Goal: Participate in discussion: Engage in conversation with other users on a specific topic

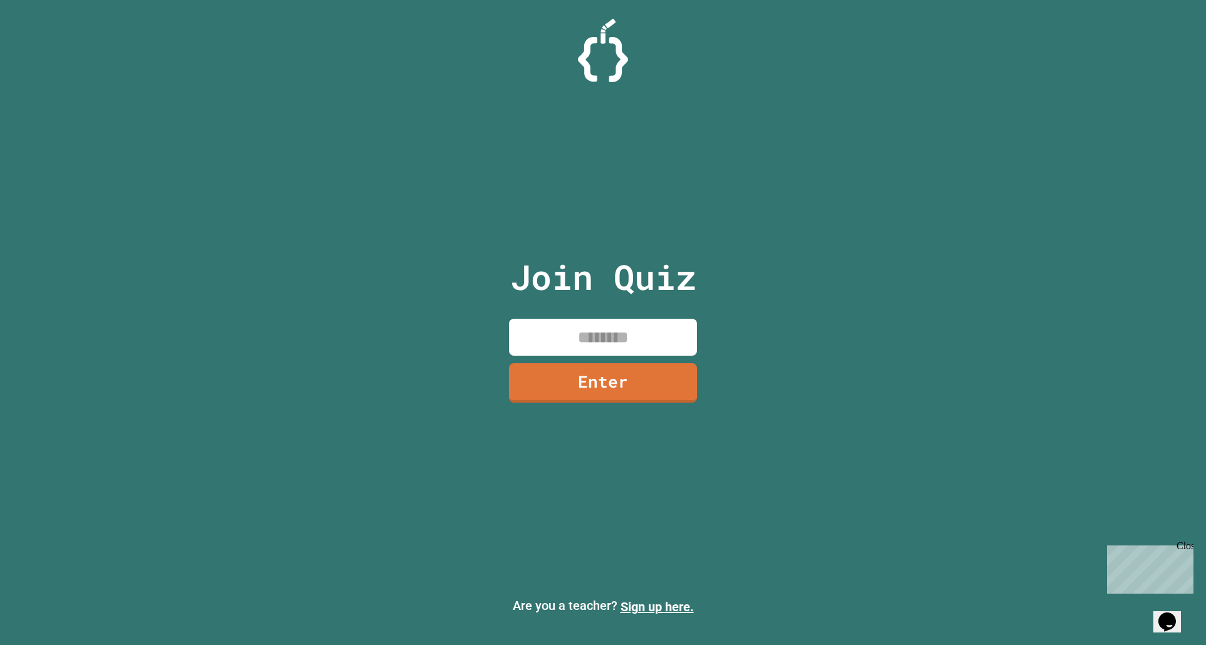
click at [569, 325] on input at bounding box center [603, 337] width 188 height 37
type input "********"
click at [644, 377] on link "Enter" at bounding box center [603, 381] width 176 height 41
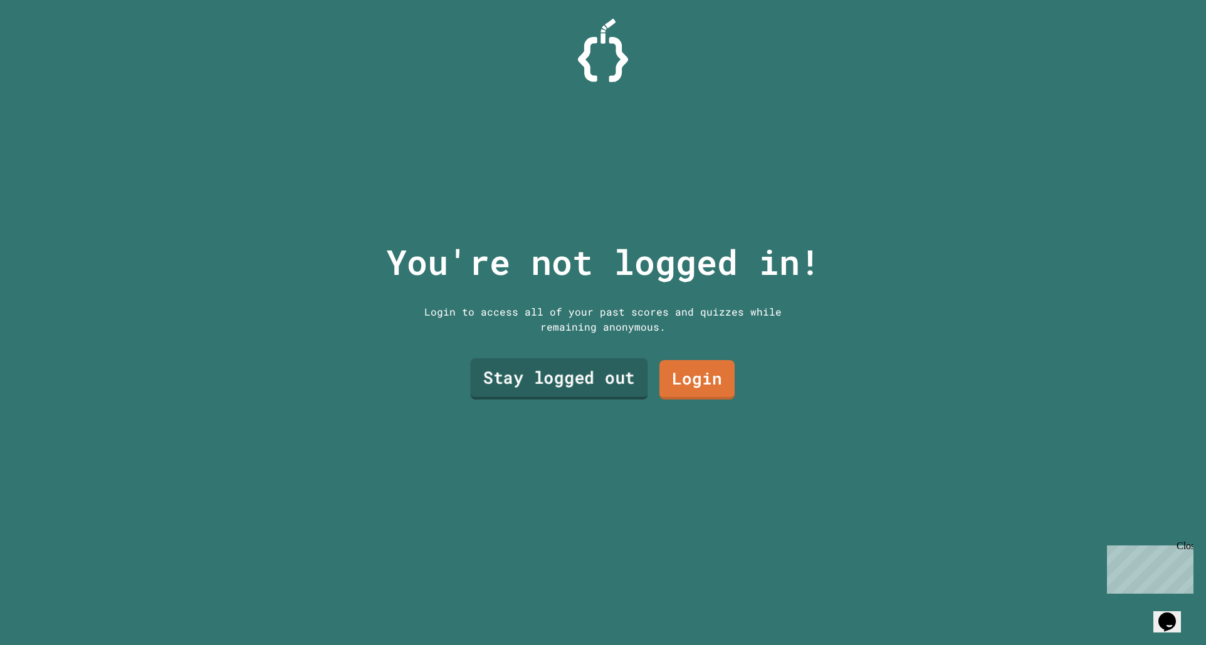
click at [607, 380] on link "Stay logged out" at bounding box center [558, 378] width 177 height 41
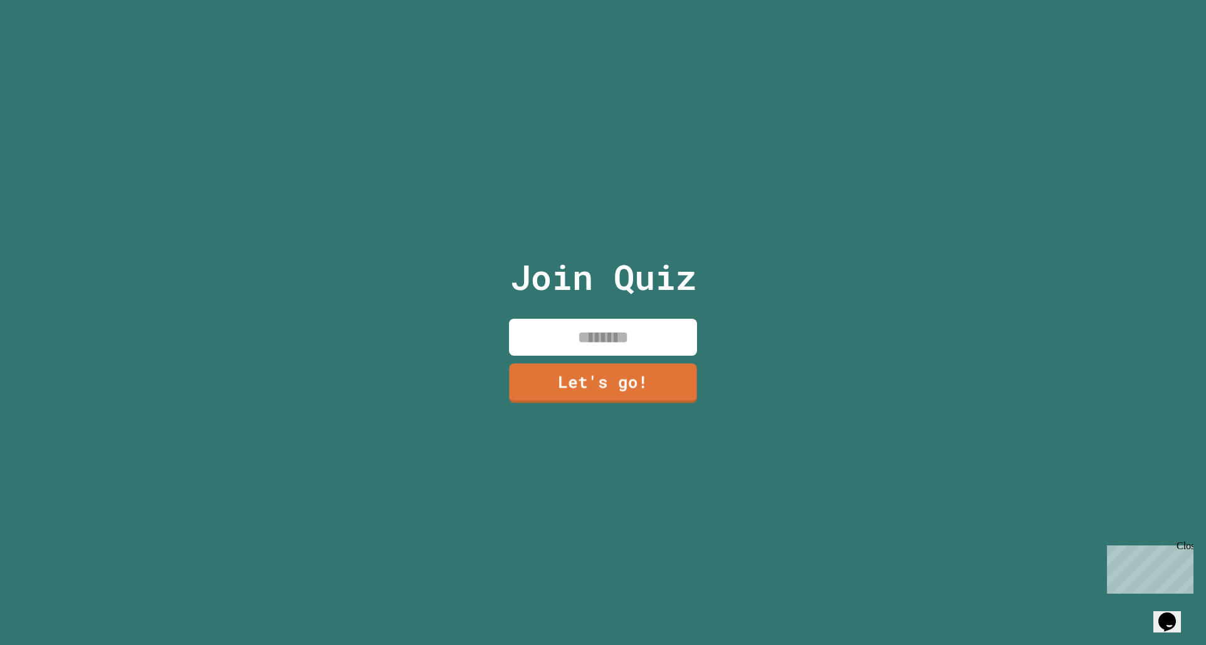
click at [572, 330] on input at bounding box center [603, 337] width 188 height 37
type input "******"
click at [570, 375] on link "Let's go!" at bounding box center [603, 381] width 170 height 41
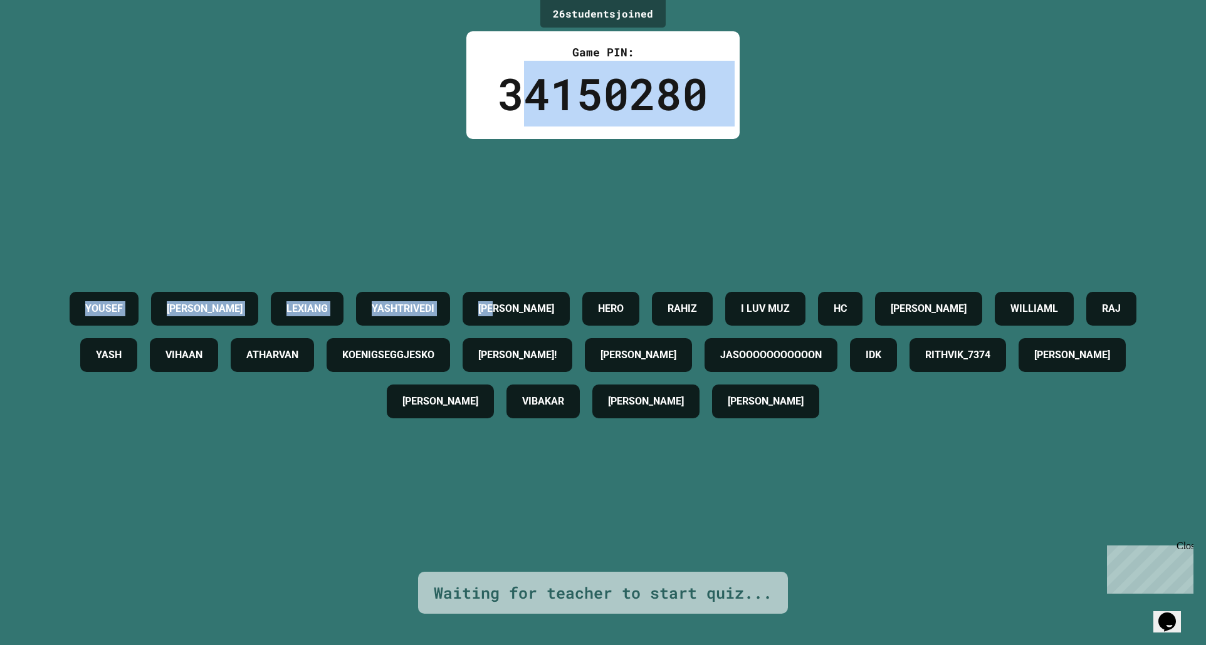
drag, startPoint x: 513, startPoint y: 63, endPoint x: 660, endPoint y: 197, distance: 199.6
click at [658, 198] on div "26 student s joined Game PIN: 34150280 [PERSON_NAME] YASHTRIVEDI [PERSON_NAME] …" at bounding box center [603, 322] width 1206 height 645
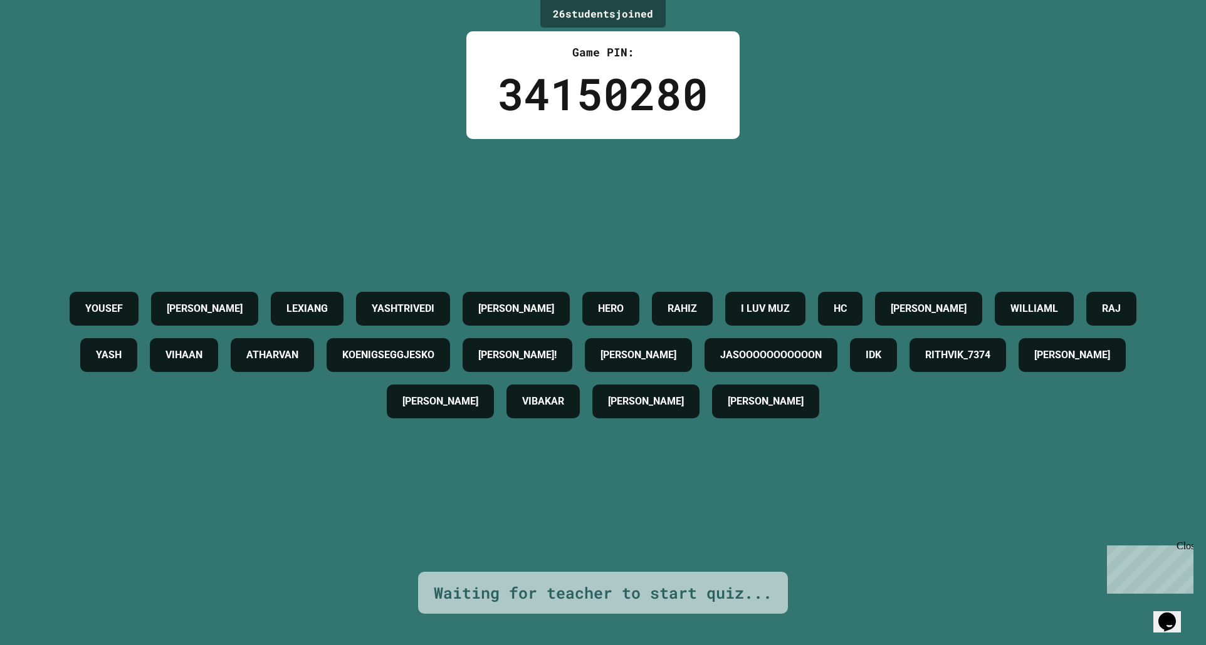
click at [715, 173] on div "[PERSON_NAME] YASHTRIVEDI [PERSON_NAME] I LUV MUZ [PERSON_NAME] [PERSON_NAME] Y…" at bounding box center [602, 355] width 1143 height 433
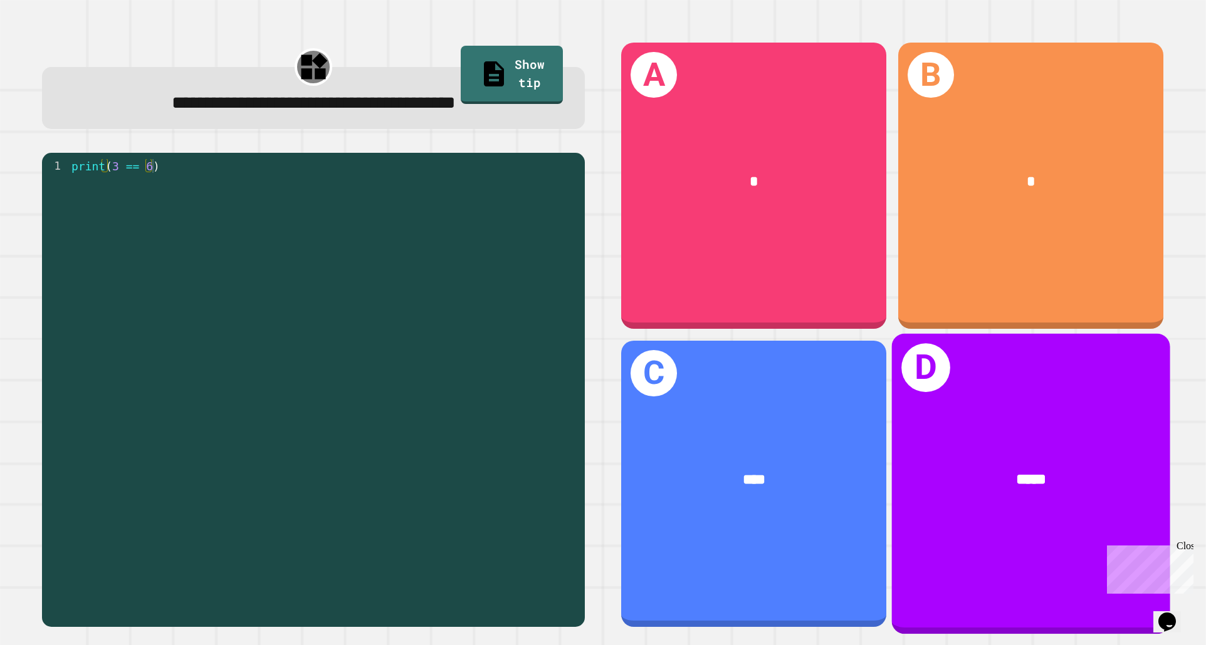
click at [1134, 483] on div "*****" at bounding box center [1031, 481] width 278 height 84
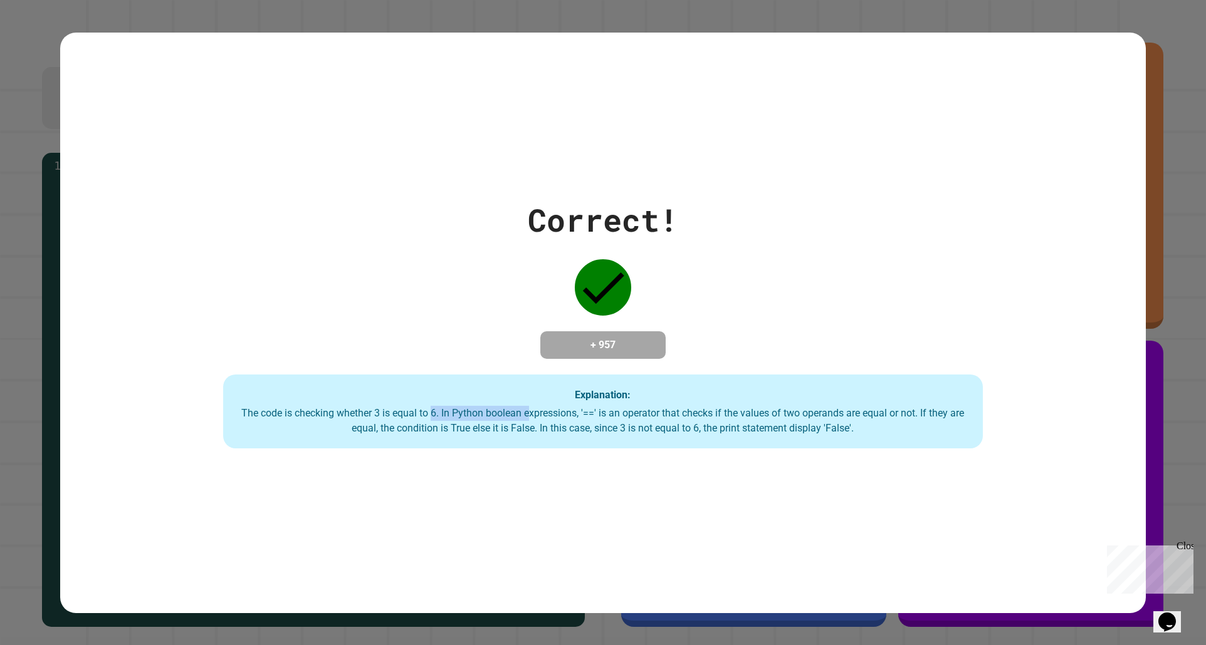
drag, startPoint x: 434, startPoint y: 411, endPoint x: 529, endPoint y: 410, distance: 94.6
click at [529, 410] on div "The code is checking whether 3 is equal to 6. In Python boolean expressions, '=…" at bounding box center [603, 421] width 734 height 30
click at [840, 404] on div "Explanation: The code is checking whether 3 is equal to 6. In Python boolean ex…" at bounding box center [602, 412] width 759 height 74
drag, startPoint x: 840, startPoint y: 404, endPoint x: 775, endPoint y: 405, distance: 65.2
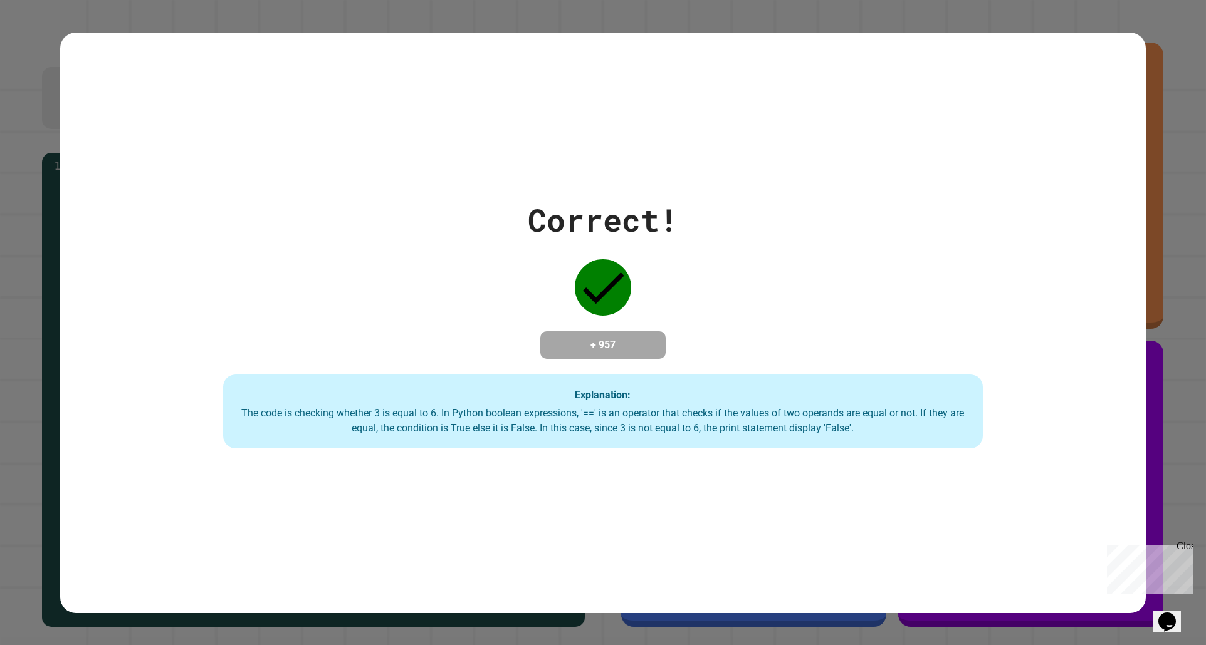
click at [775, 405] on div "Explanation: The code is checking whether 3 is equal to 6. In Python boolean ex…" at bounding box center [602, 412] width 759 height 74
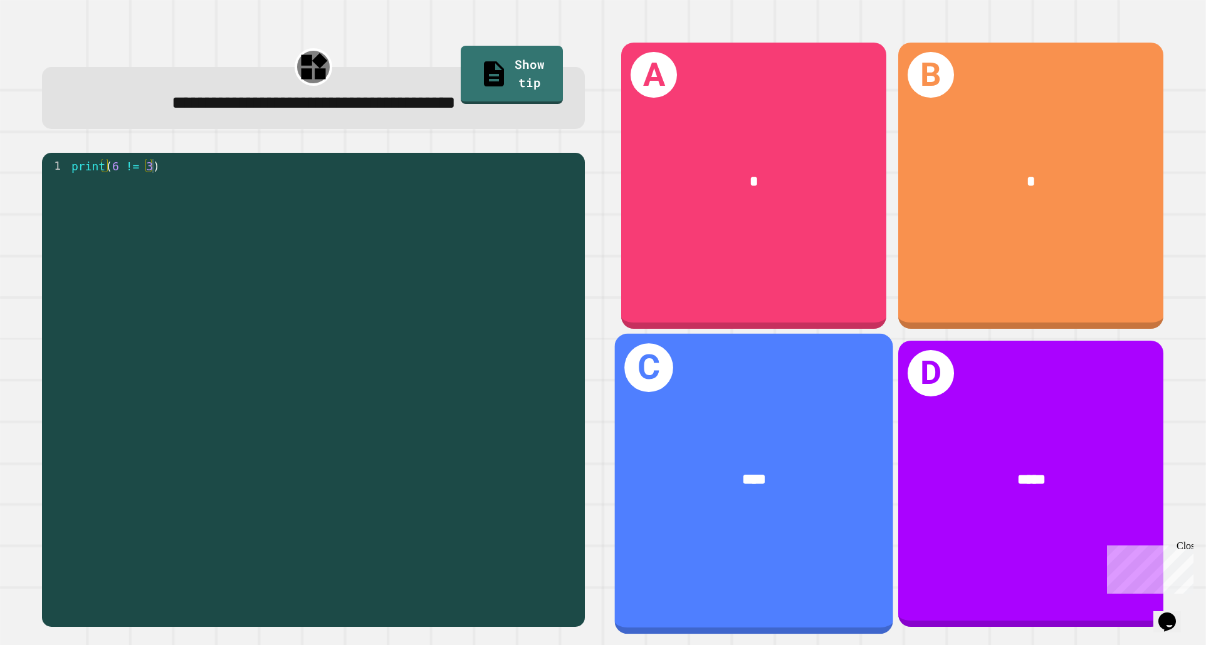
drag, startPoint x: 694, startPoint y: 488, endPoint x: 692, endPoint y: 469, distance: 19.5
click at [692, 469] on div "****" at bounding box center [754, 481] width 278 height 84
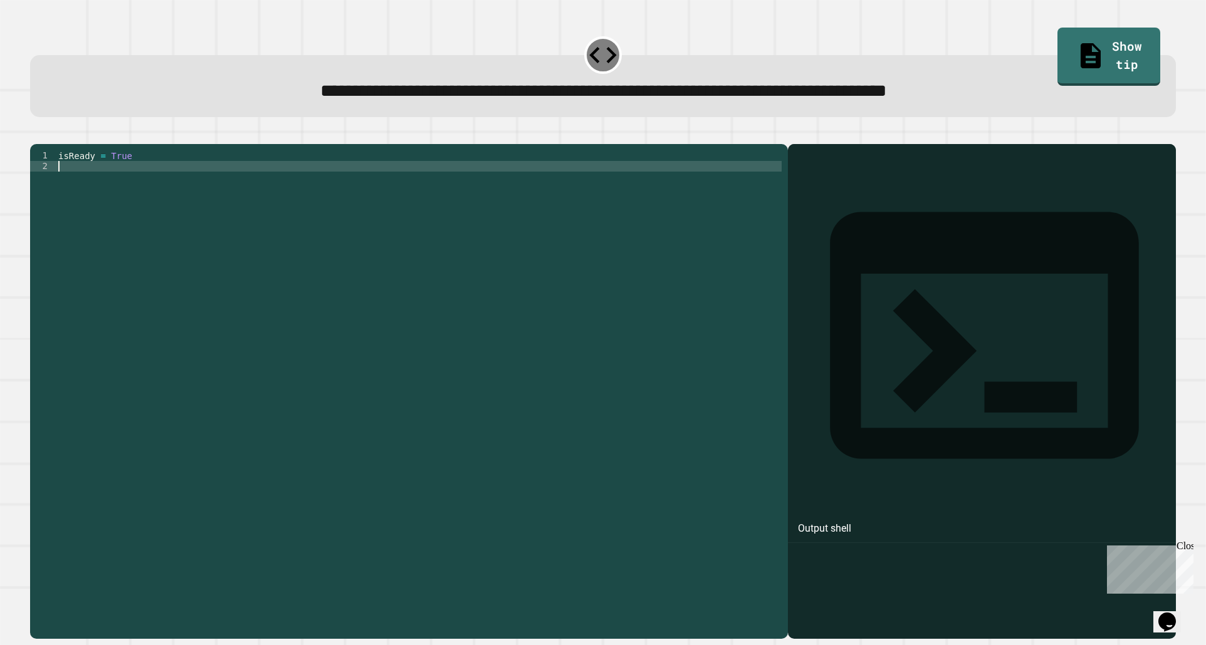
click at [378, 189] on div "isReady = True" at bounding box center [419, 379] width 726 height 458
click at [98, 178] on div "isReady = True" at bounding box center [419, 379] width 726 height 458
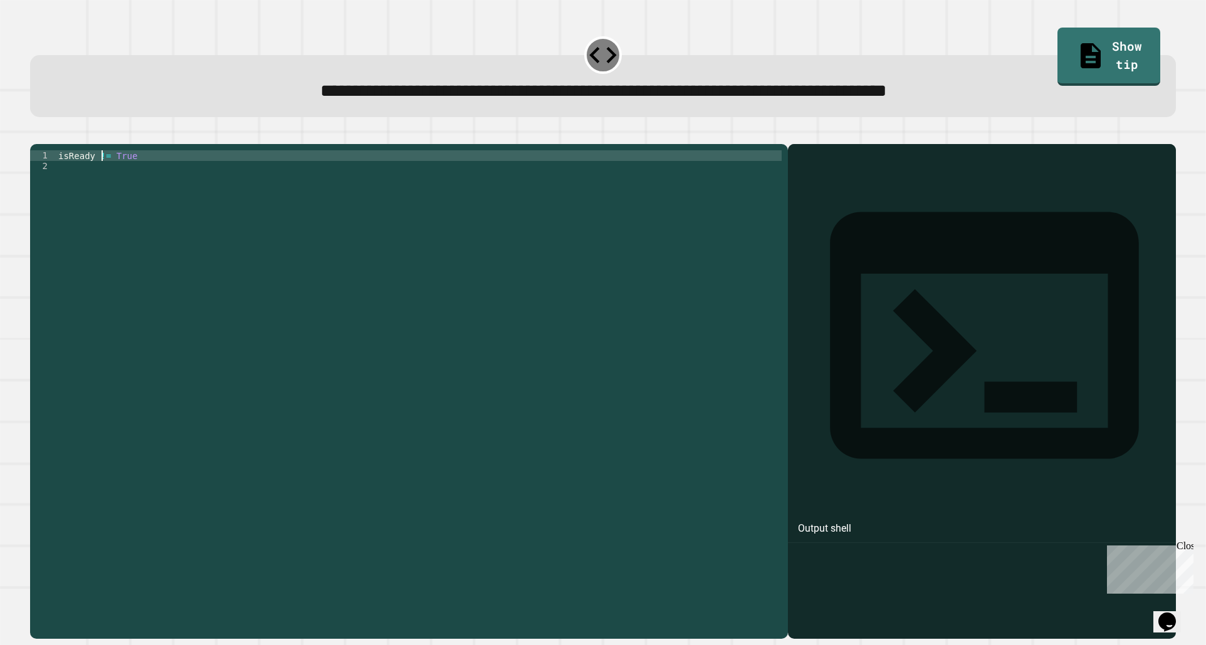
scroll to position [0, 3]
click at [36, 134] on icon "button" at bounding box center [36, 134] width 0 height 0
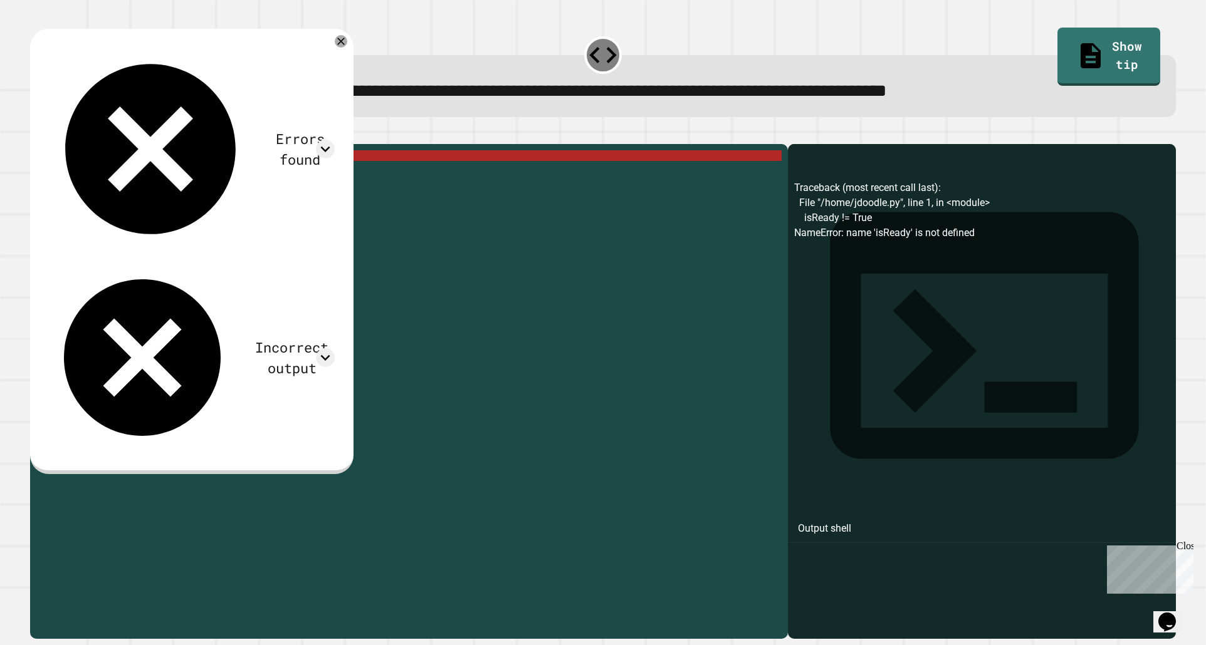
drag, startPoint x: 184, startPoint y: 174, endPoint x: 102, endPoint y: 182, distance: 82.6
click at [172, 178] on div "isReady != True" at bounding box center [419, 379] width 726 height 458
click at [104, 182] on div "isReady != True" at bounding box center [419, 379] width 726 height 458
click at [100, 177] on div "isReady != True" at bounding box center [419, 379] width 726 height 458
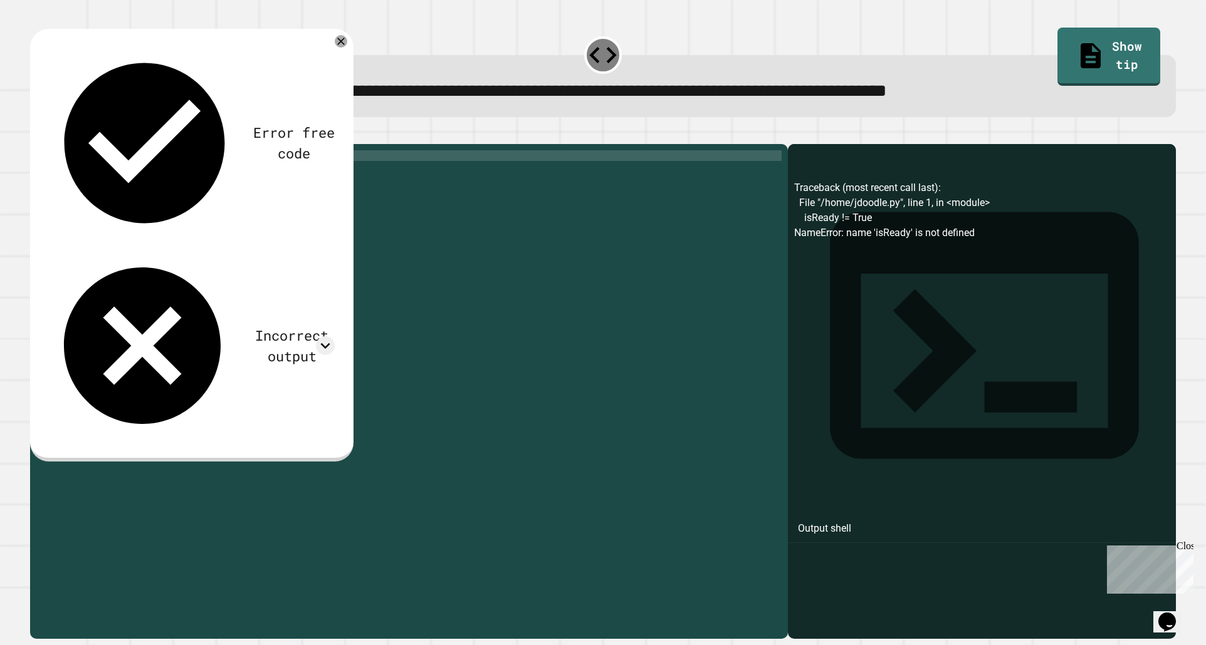
click at [214, 172] on div "isReady = True" at bounding box center [419, 379] width 726 height 458
click at [36, 134] on icon "button" at bounding box center [36, 134] width 0 height 0
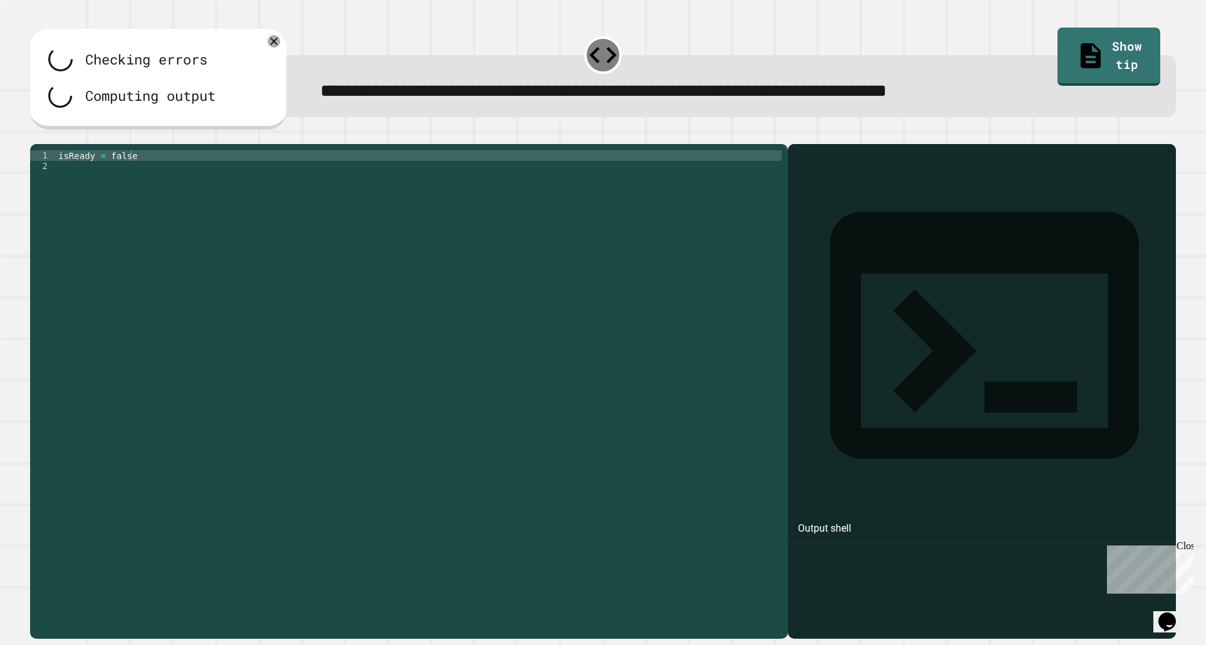
click at [113, 172] on div "isReady = false" at bounding box center [419, 379] width 726 height 458
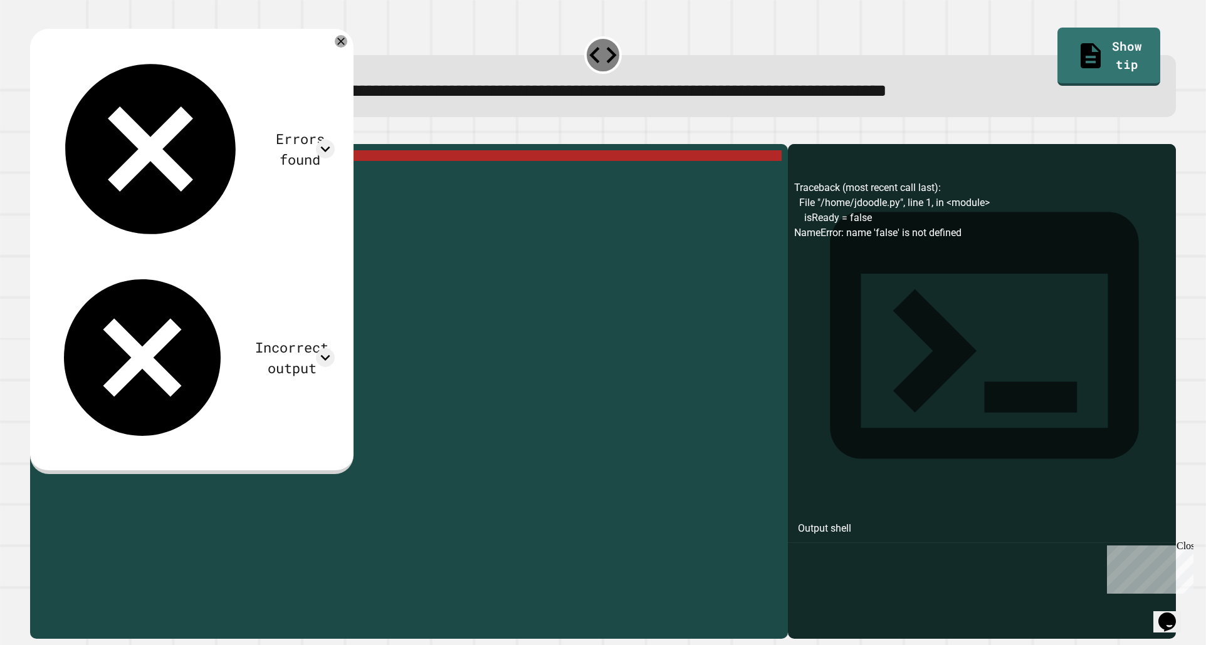
type textarea "**********"
click at [36, 134] on icon "button" at bounding box center [36, 134] width 0 height 0
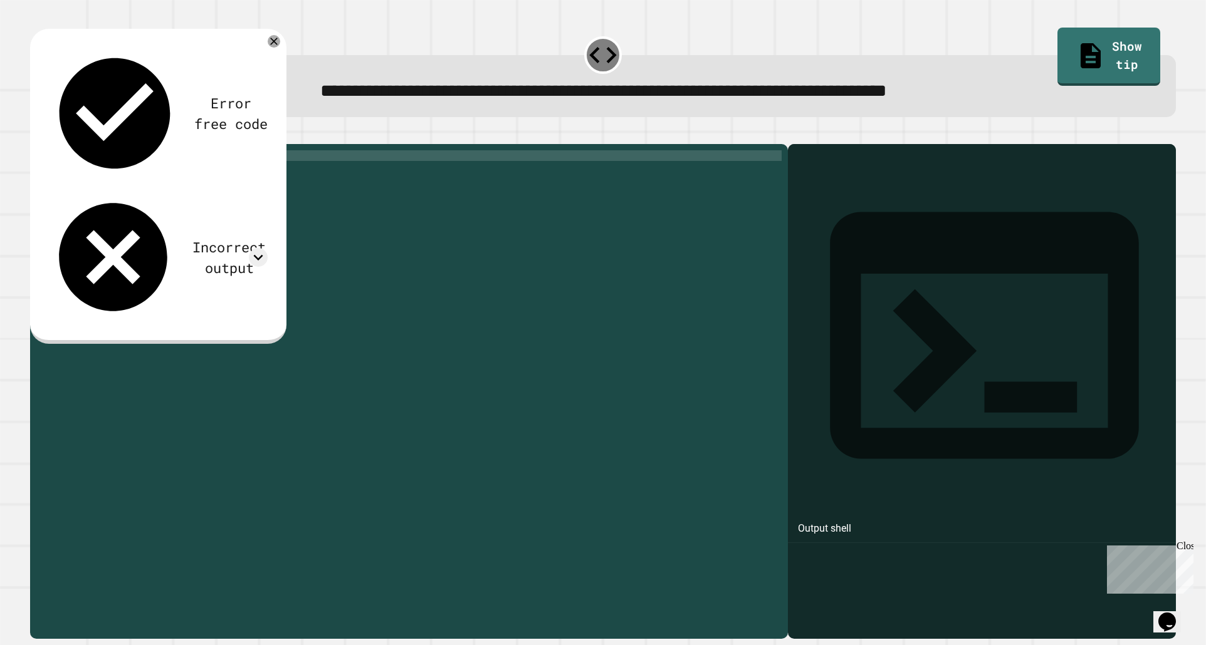
click at [180, 178] on div "isReady = False" at bounding box center [419, 379] width 726 height 458
click at [273, 41] on icon at bounding box center [273, 41] width 15 height 15
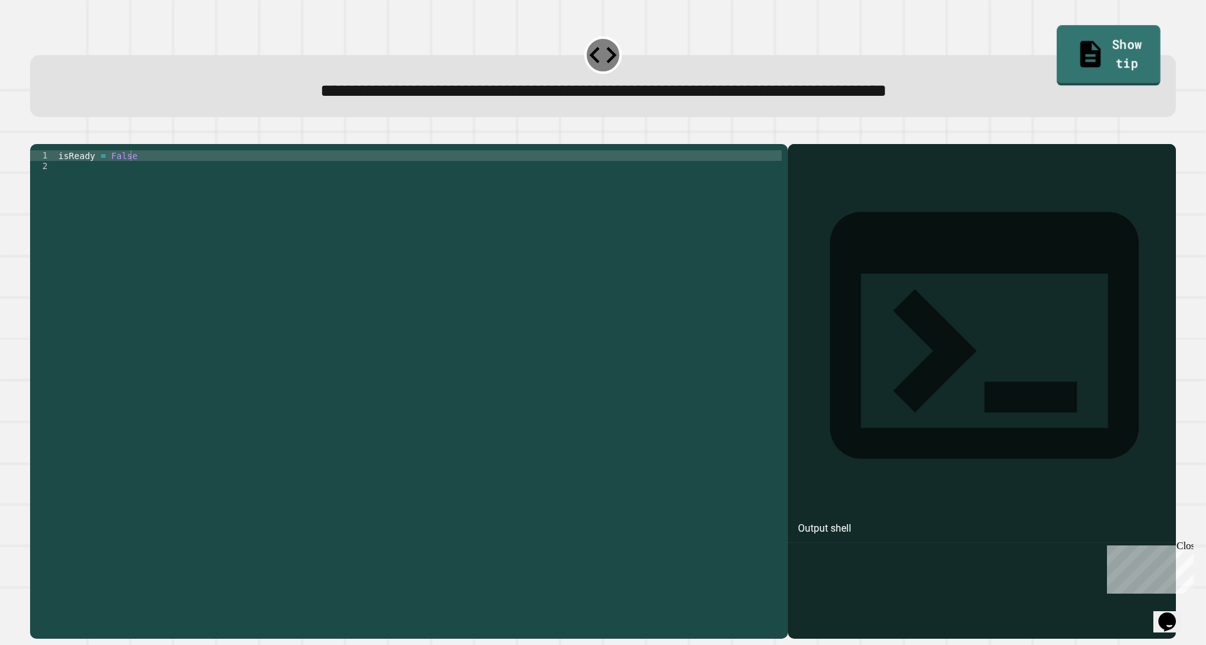
click at [1062, 44] on link "Show tip" at bounding box center [1109, 56] width 104 height 61
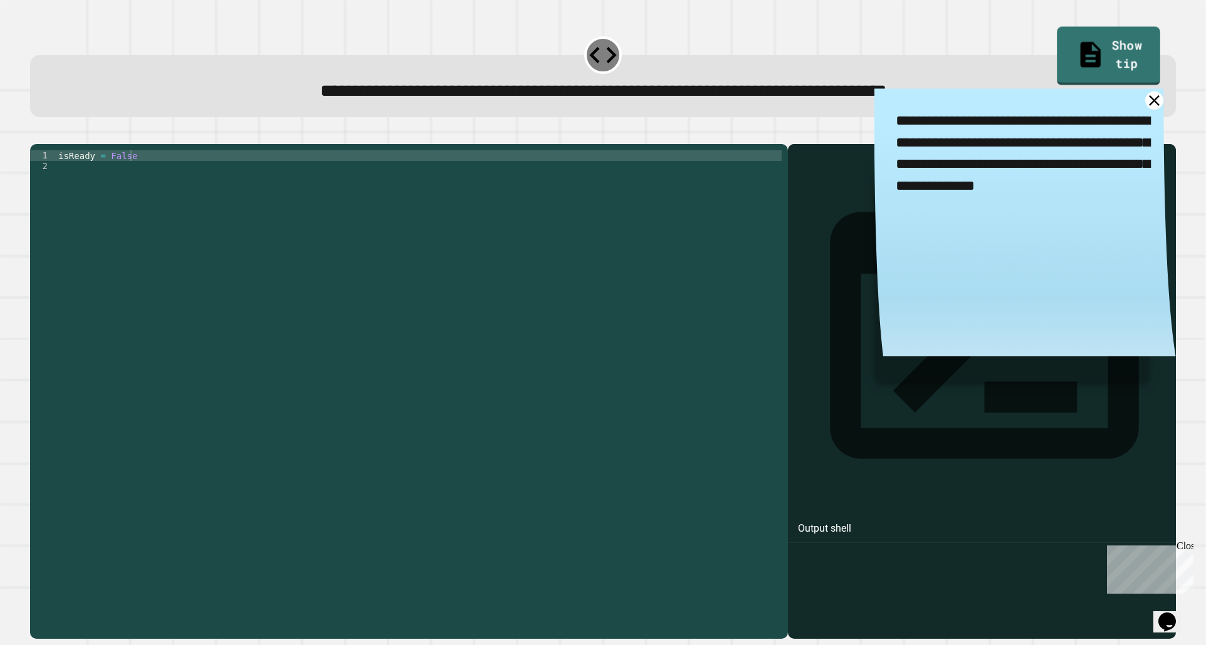
drag, startPoint x: 1059, startPoint y: 52, endPoint x: 1094, endPoint y: 170, distance: 123.5
click at [1094, 170] on textarea "**********" at bounding box center [1024, 153] width 301 height 130
click at [671, 174] on div "isReady = False" at bounding box center [419, 379] width 726 height 458
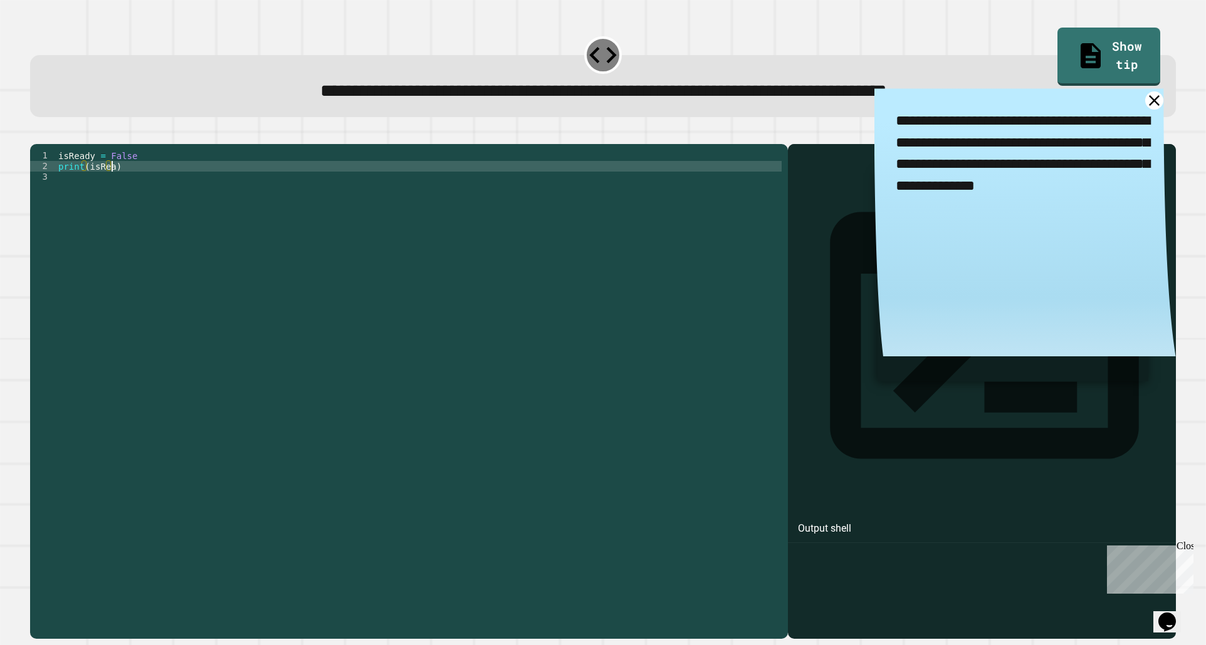
scroll to position [0, 4]
type textarea "**********"
click at [36, 134] on button "button" at bounding box center [36, 134] width 0 height 0
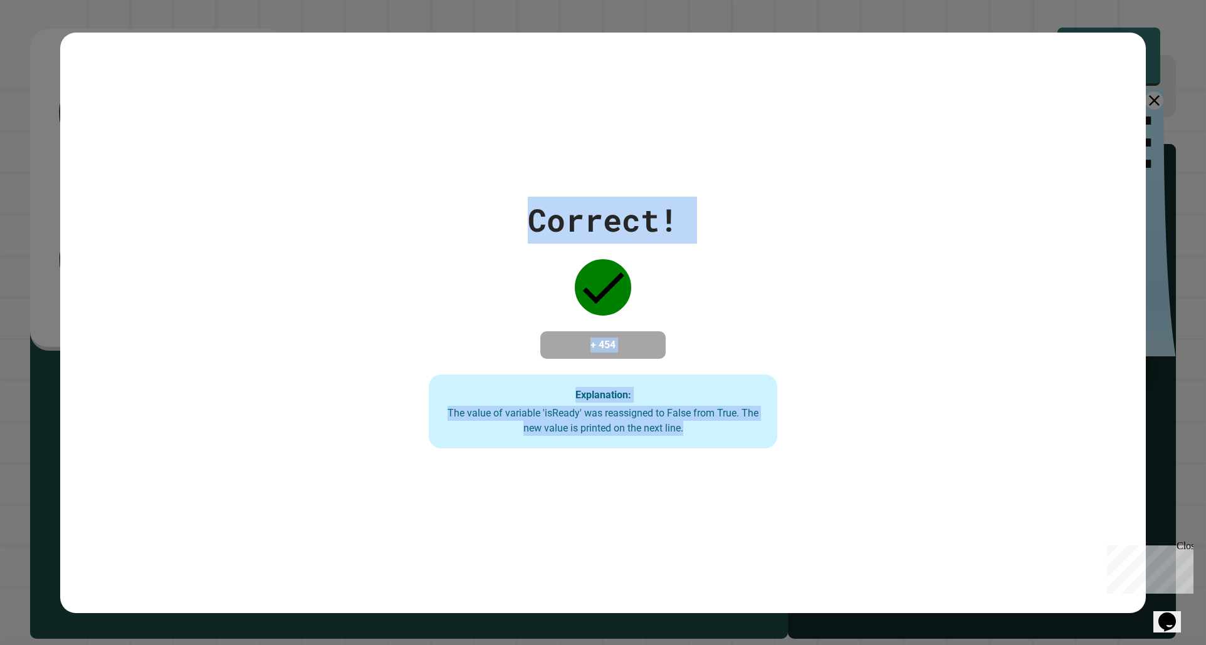
drag, startPoint x: 496, startPoint y: 190, endPoint x: 702, endPoint y: 447, distance: 328.5
click at [702, 447] on div "Correct! + 454 Explanation: The value of variable 'isReady' was reassigned to F…" at bounding box center [603, 323] width 498 height 252
click at [673, 416] on div "The value of variable 'isReady' was reassigned to False from True. The new valu…" at bounding box center [603, 421] width 324 height 30
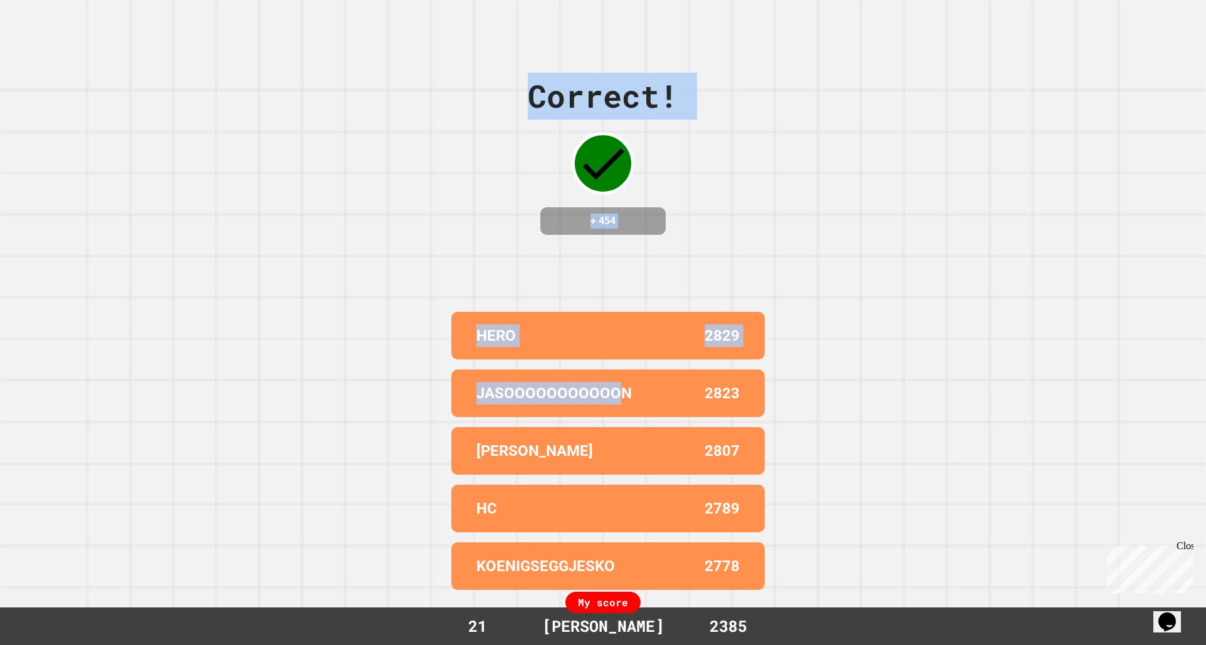
drag, startPoint x: 558, startPoint y: 208, endPoint x: 613, endPoint y: 367, distance: 167.7
click at [651, 211] on div "+ 454" at bounding box center [602, 221] width 125 height 28
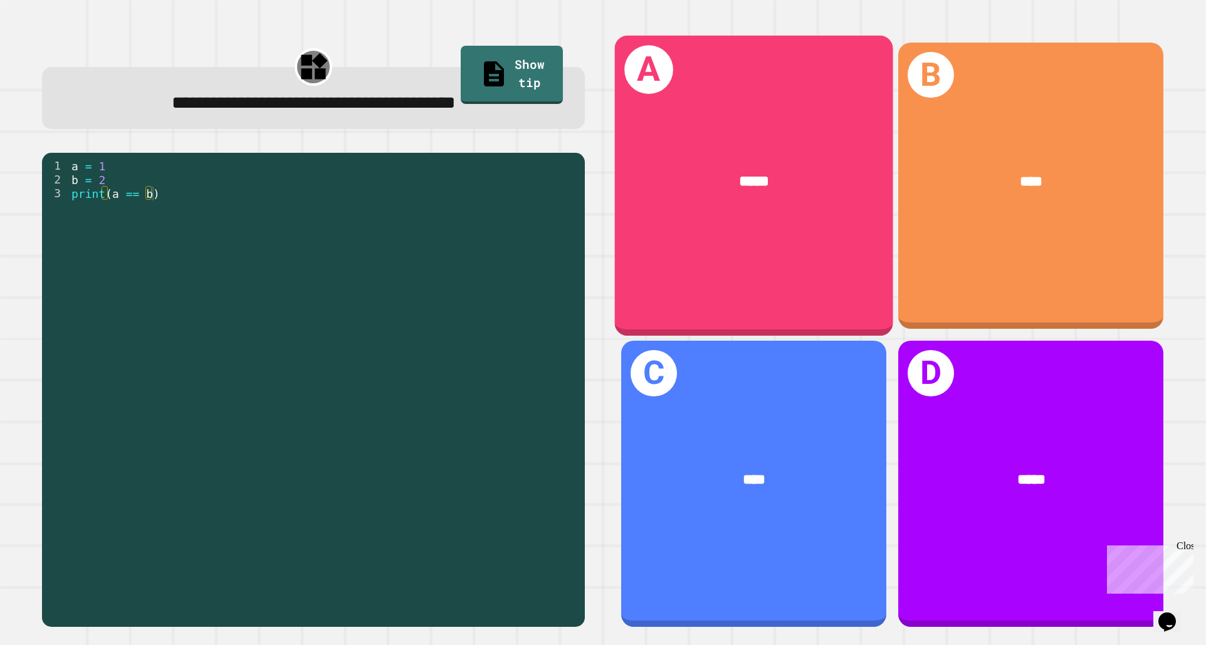
click at [728, 189] on div "*****" at bounding box center [753, 181] width 217 height 23
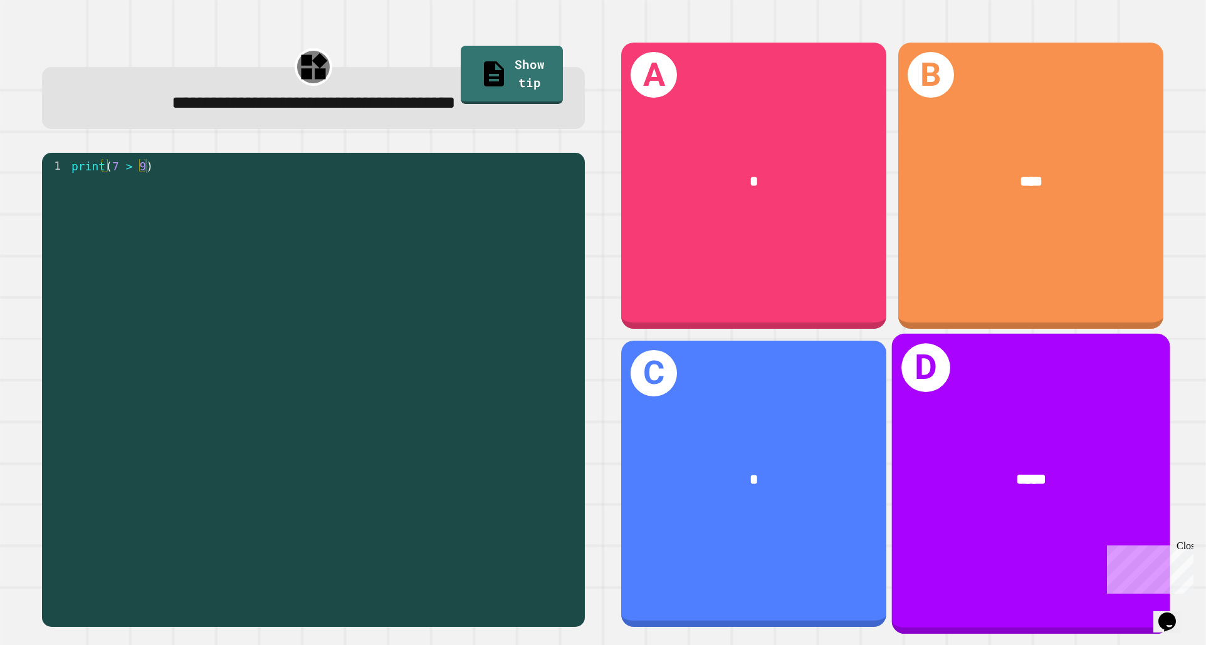
click at [1070, 556] on div "D *****" at bounding box center [1031, 483] width 278 height 301
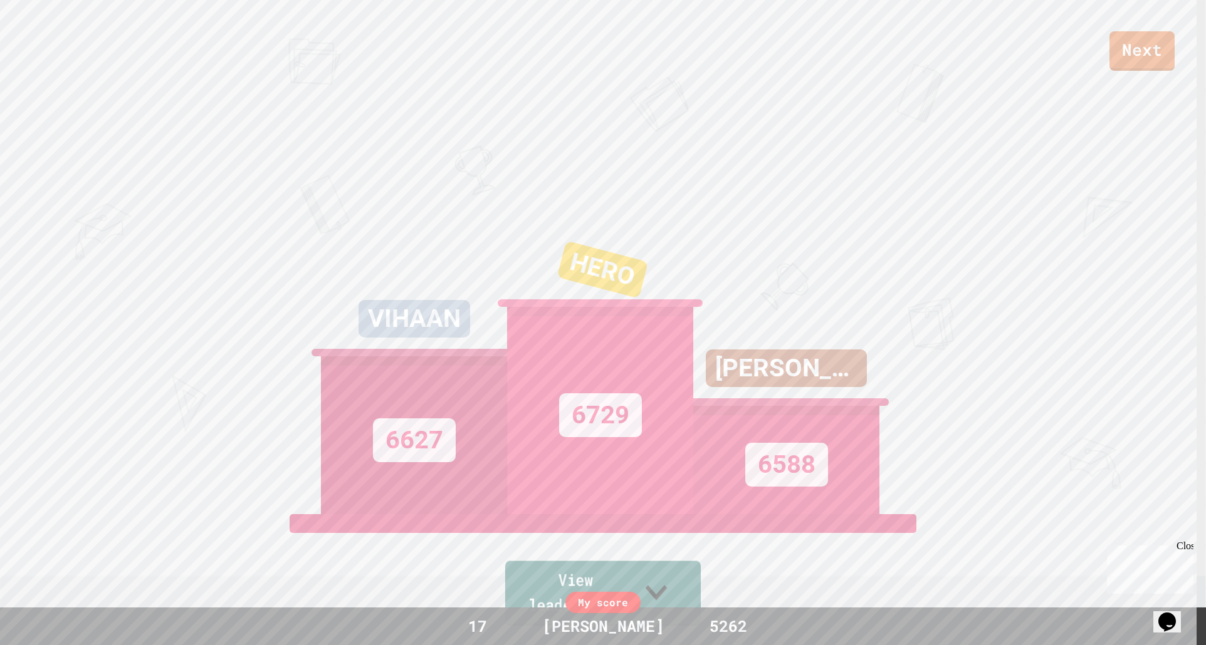
click at [678, 590] on icon at bounding box center [656, 593] width 43 height 50
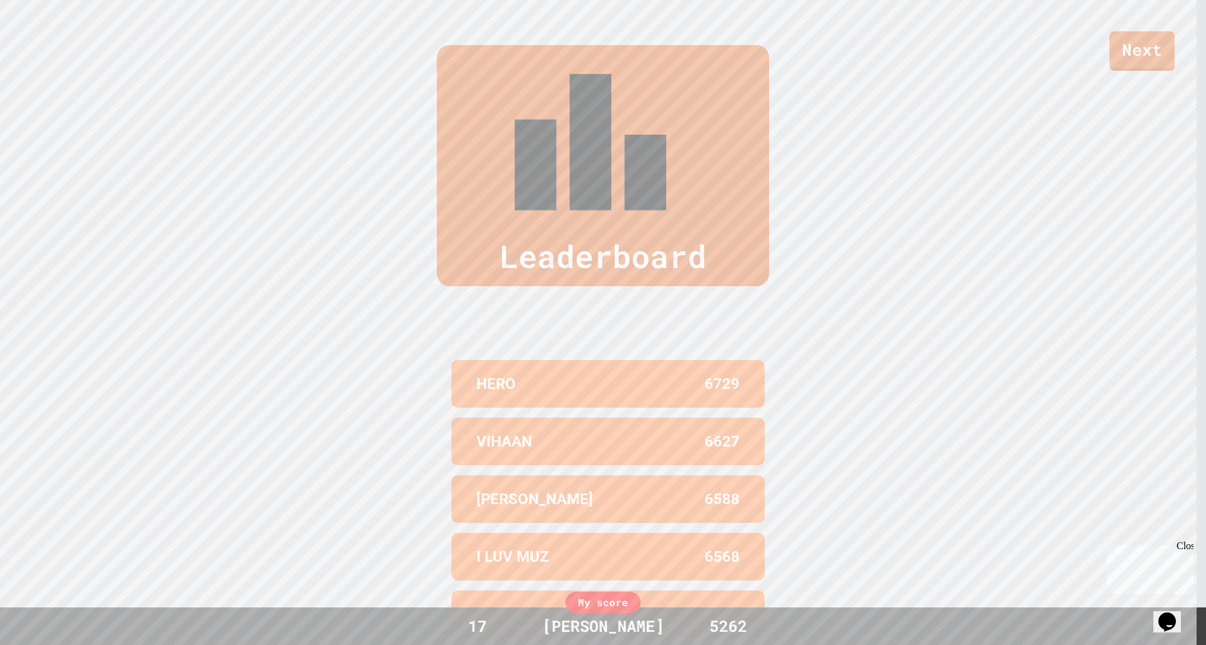
scroll to position [588, 0]
